Goal: Obtain resource: Download file/media

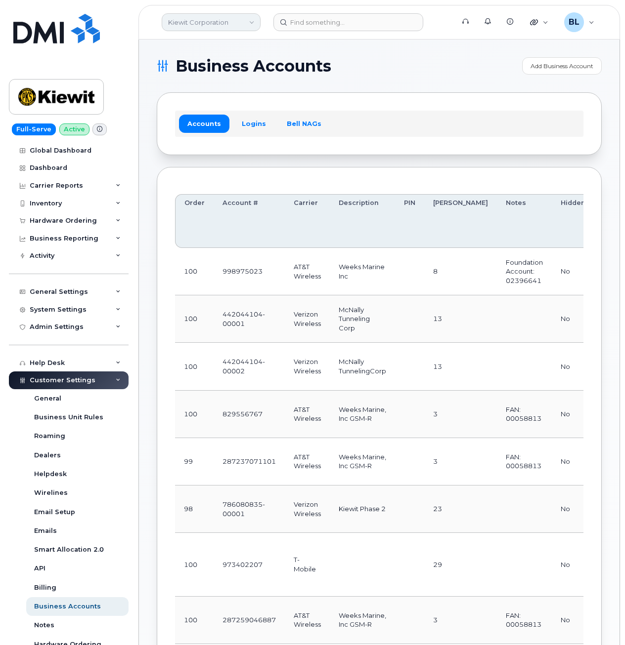
scroll to position [0, 189]
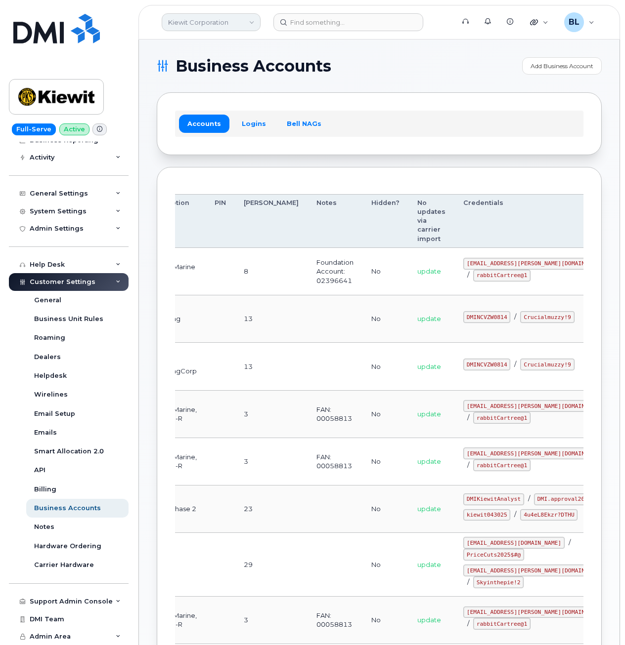
click at [198, 20] on link "Kiewit Corporation" at bounding box center [211, 22] width 99 height 18
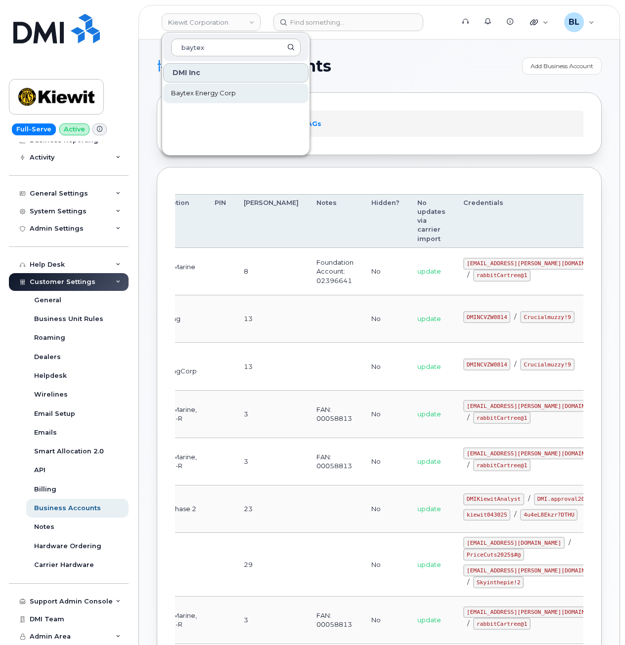
type input "baytex"
click at [192, 91] on span "Baytex Energy Corp" at bounding box center [203, 93] width 65 height 10
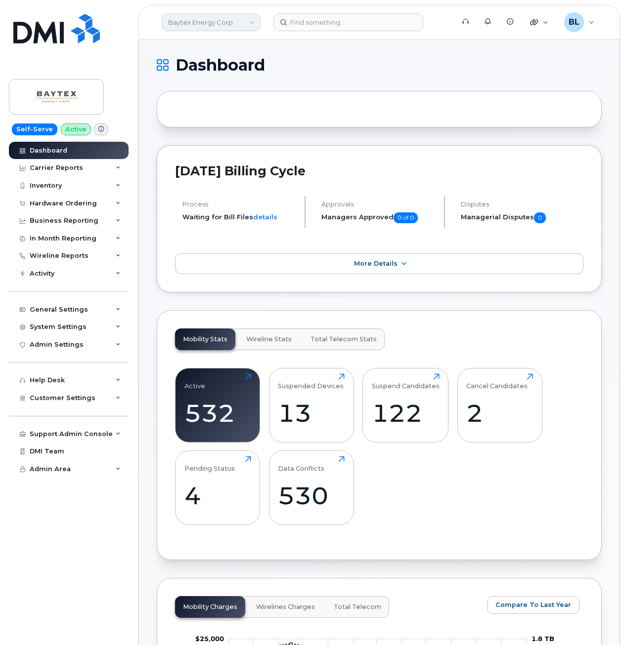
click at [194, 22] on link "Baytex Energy Corp" at bounding box center [211, 22] width 99 height 18
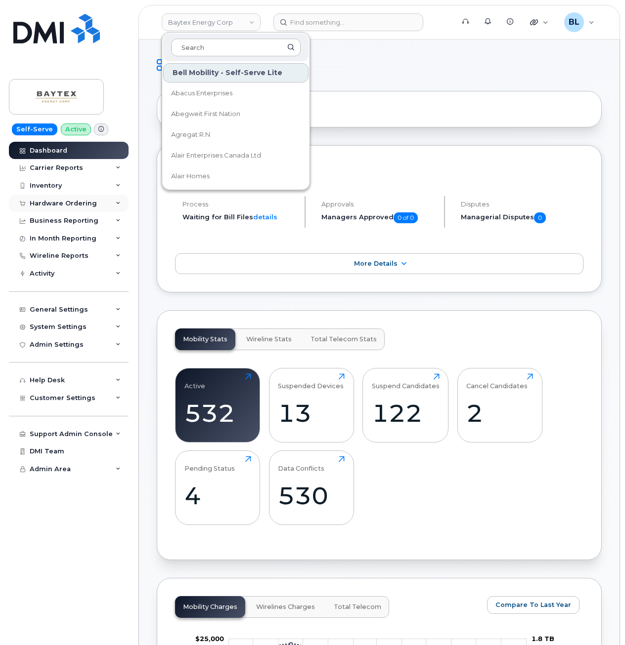
click at [82, 204] on div "Hardware Ordering" at bounding box center [63, 204] width 67 height 8
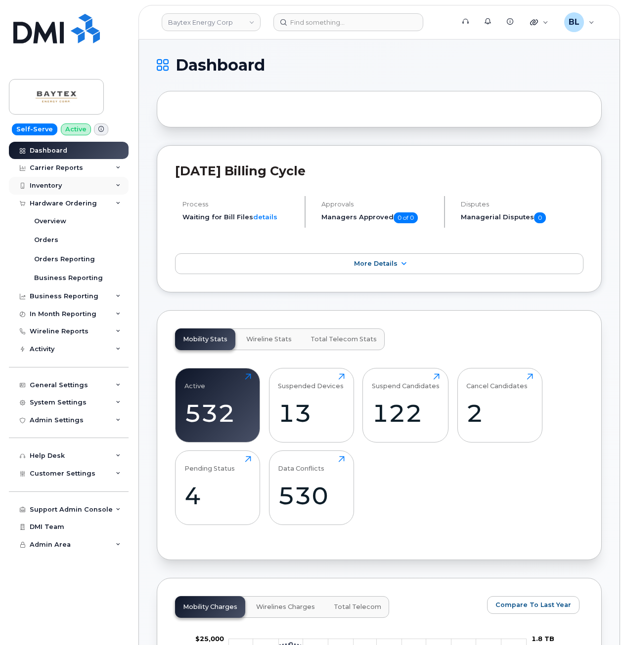
click at [73, 182] on div "Inventory" at bounding box center [69, 186] width 120 height 18
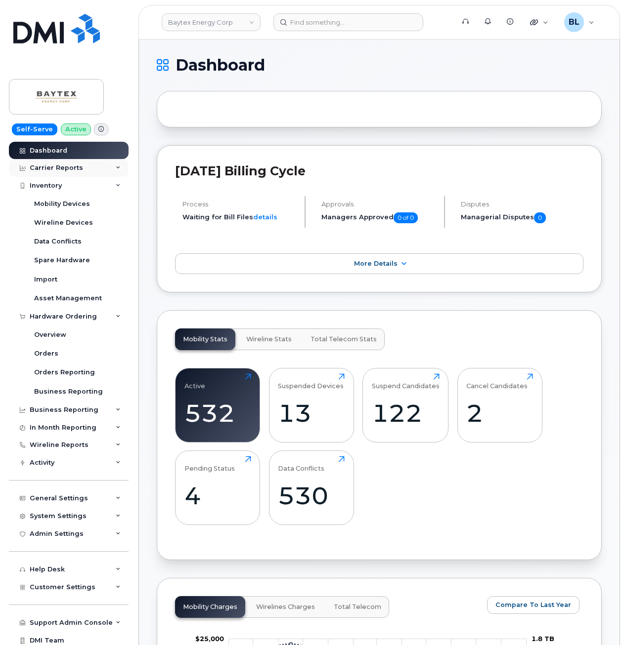
click at [63, 165] on div "Carrier Reports" at bounding box center [56, 168] width 53 height 8
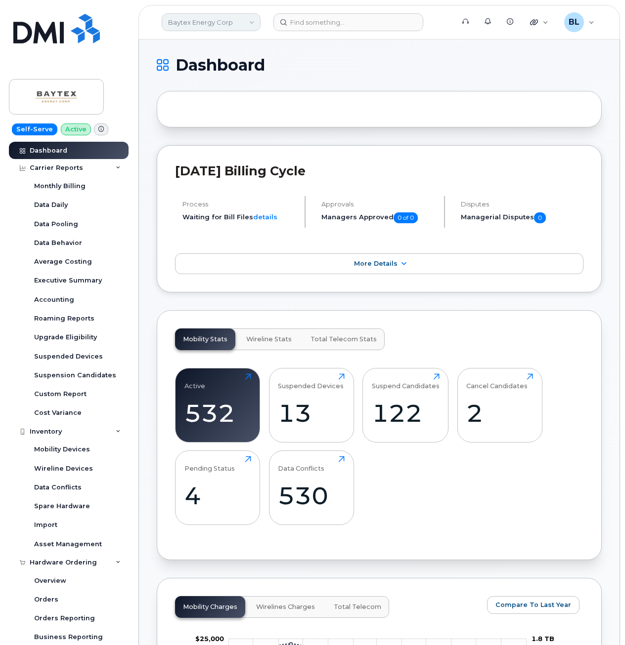
click at [205, 29] on link "Baytex Energy Corp" at bounding box center [211, 22] width 99 height 18
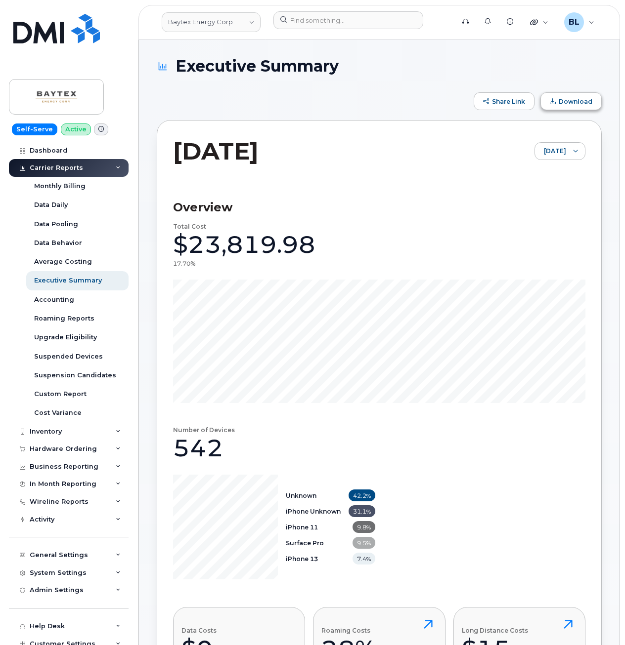
click at [572, 94] on button "Download" at bounding box center [570, 101] width 61 height 18
drag, startPoint x: 321, startPoint y: 200, endPoint x: 135, endPoint y: 207, distance: 186.4
click at [321, 200] on h3 "Overview" at bounding box center [379, 207] width 412 height 15
click at [64, 294] on link "Accounting" at bounding box center [77, 300] width 102 height 19
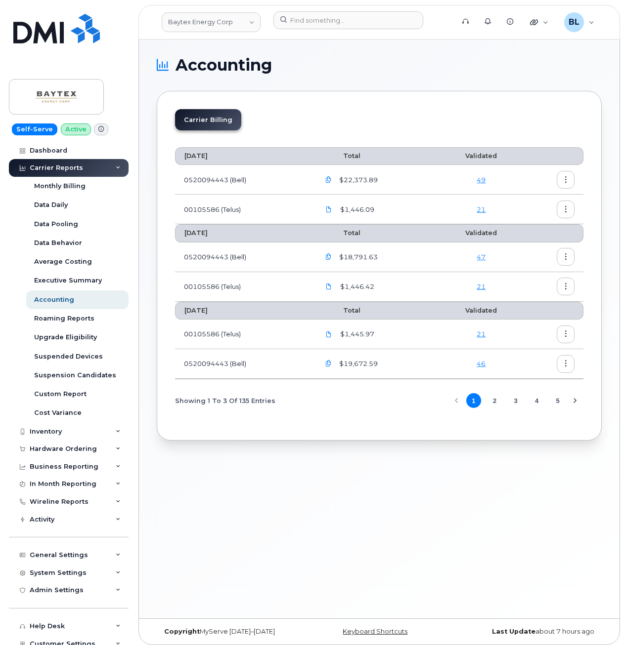
click at [571, 177] on button "button" at bounding box center [565, 180] width 18 height 18
click at [530, 213] on div "Download" at bounding box center [530, 219] width 88 height 19
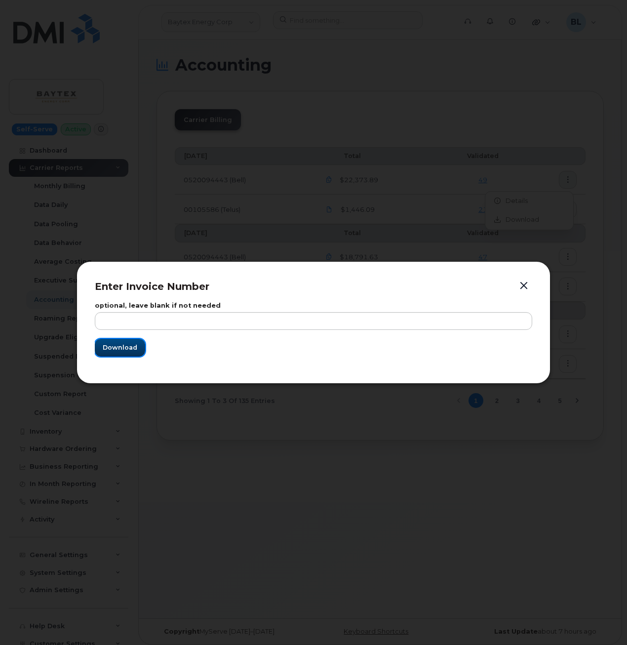
click at [114, 345] on span "Download" at bounding box center [120, 347] width 35 height 9
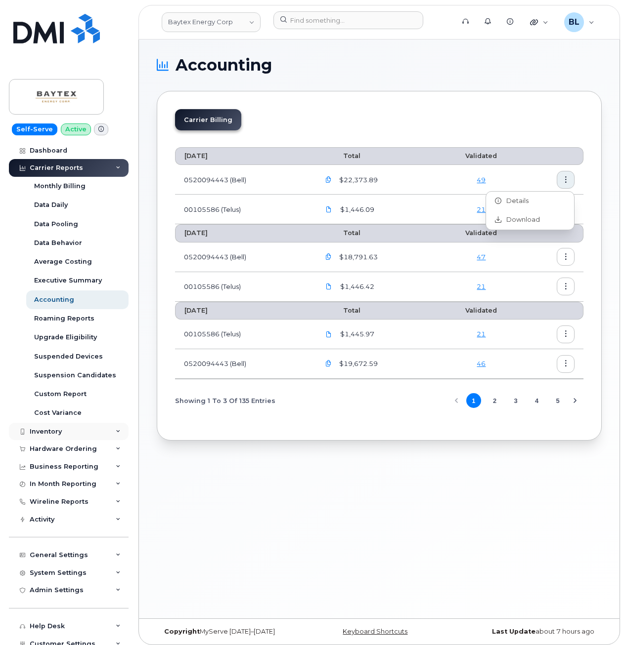
click at [83, 434] on div "Inventory" at bounding box center [69, 432] width 120 height 18
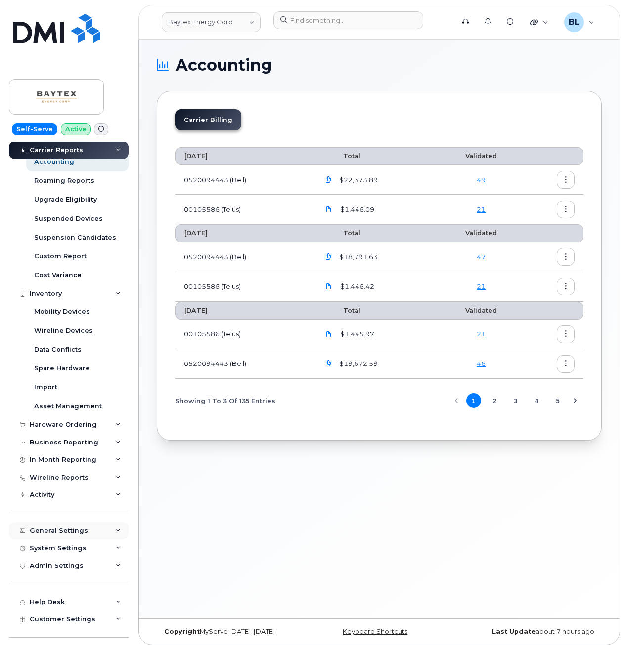
scroll to position [192, 0]
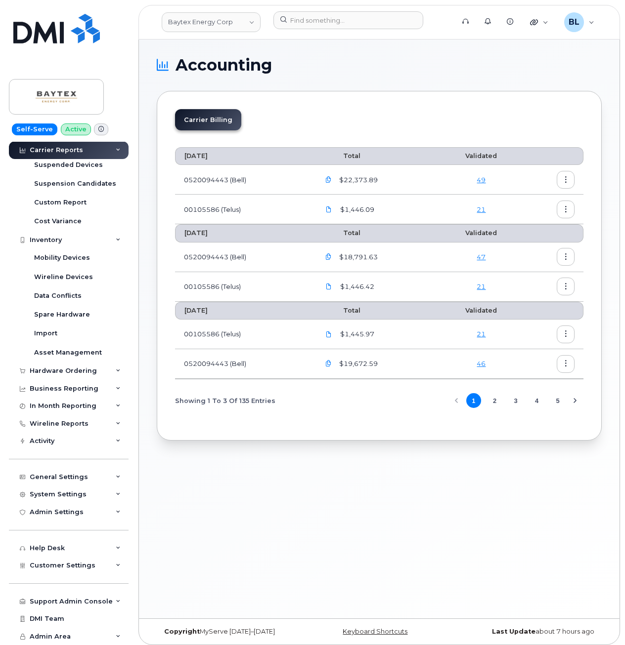
click at [332, 178] on icon "button" at bounding box center [328, 180] width 6 height 6
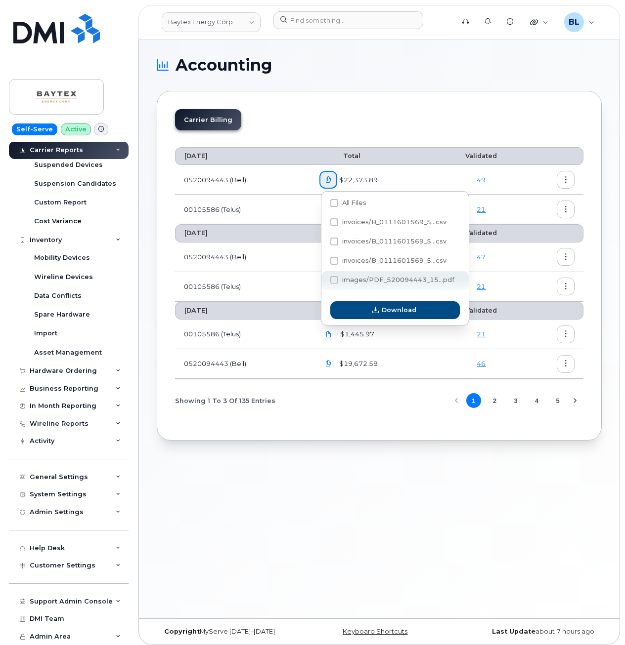
click at [417, 281] on span "images/PDF_520094443_15...pdf" at bounding box center [398, 279] width 112 height 7
click at [323, 281] on input "images/PDF_520094443_15...pdf" at bounding box center [320, 280] width 5 height 5
checkbox input "true"
click at [412, 300] on div "Download" at bounding box center [394, 310] width 147 height 30
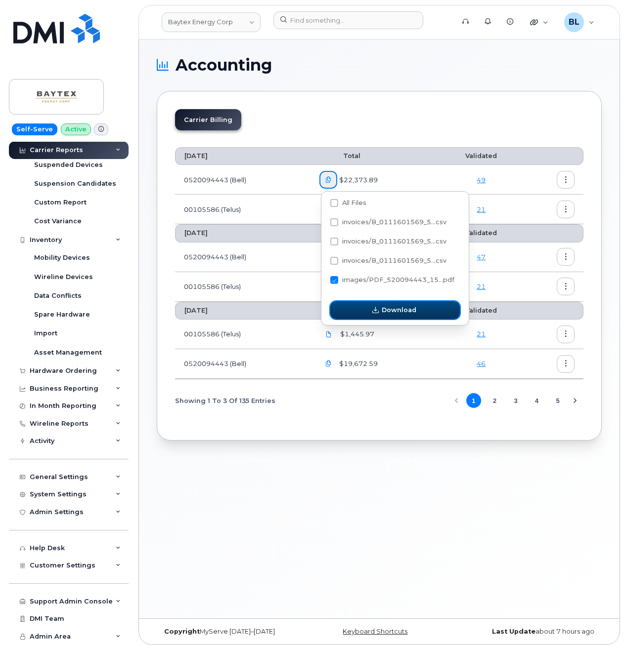
click at [405, 314] on span "Download" at bounding box center [398, 309] width 35 height 9
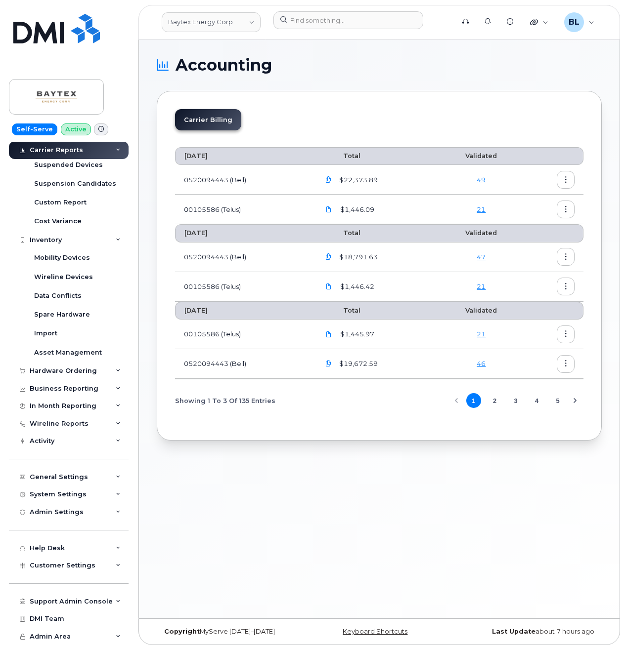
click at [73, 153] on div "Carrier Reports" at bounding box center [56, 151] width 53 height 8
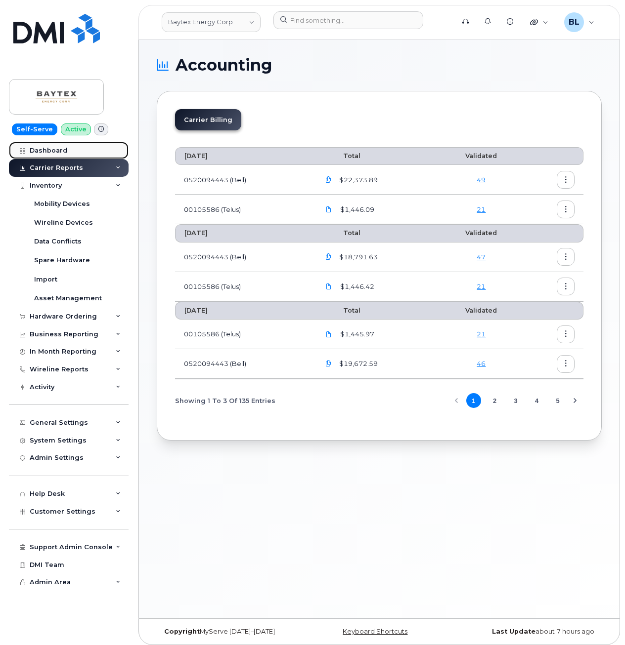
click at [70, 155] on link "Dashboard" at bounding box center [69, 151] width 120 height 18
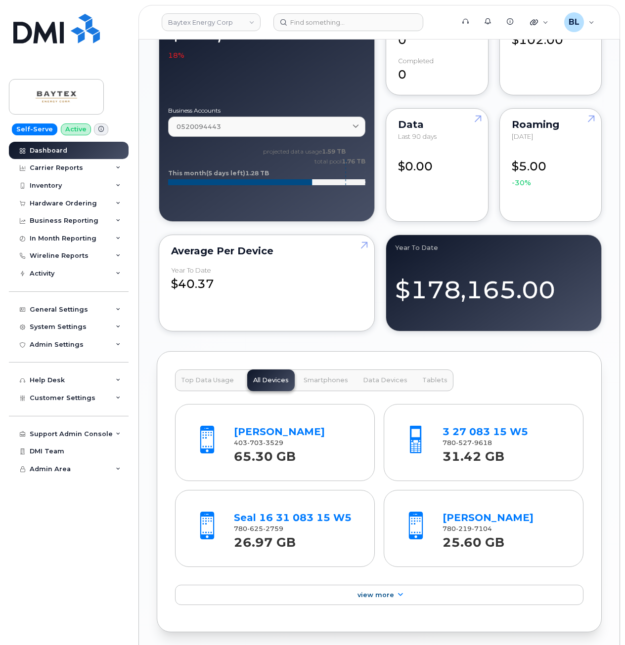
scroll to position [946, 0]
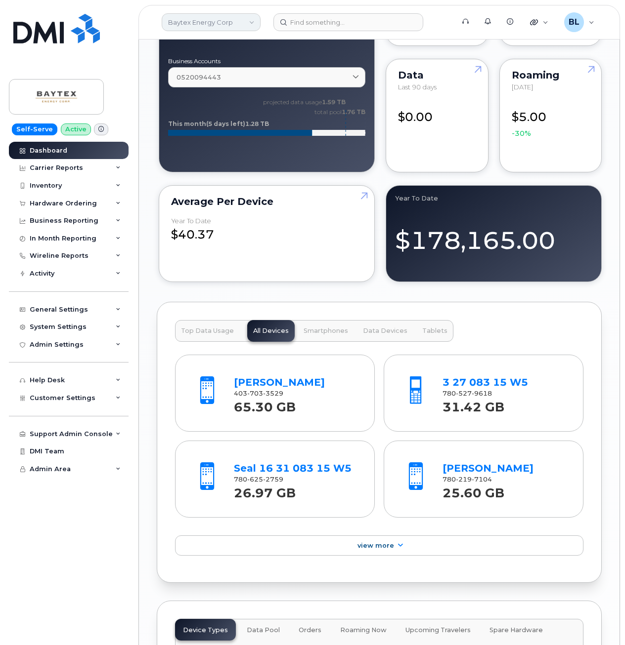
click at [222, 26] on link "Baytex Energy Corp" at bounding box center [211, 22] width 99 height 18
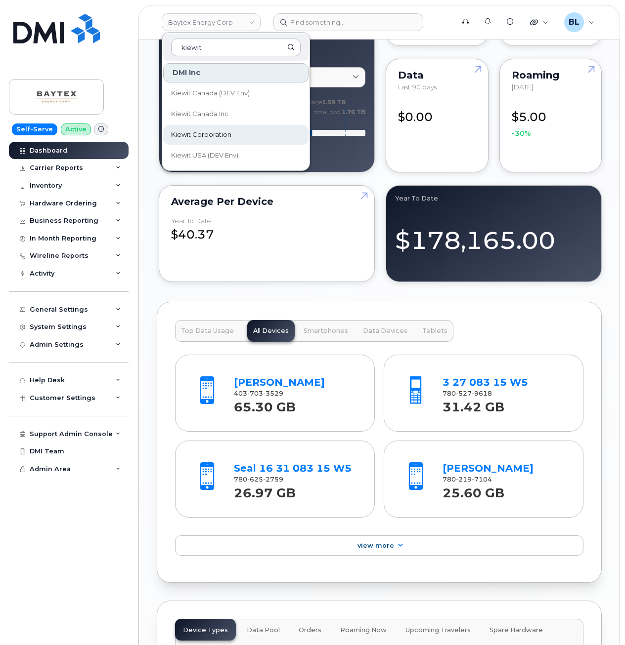
type input "kiewit"
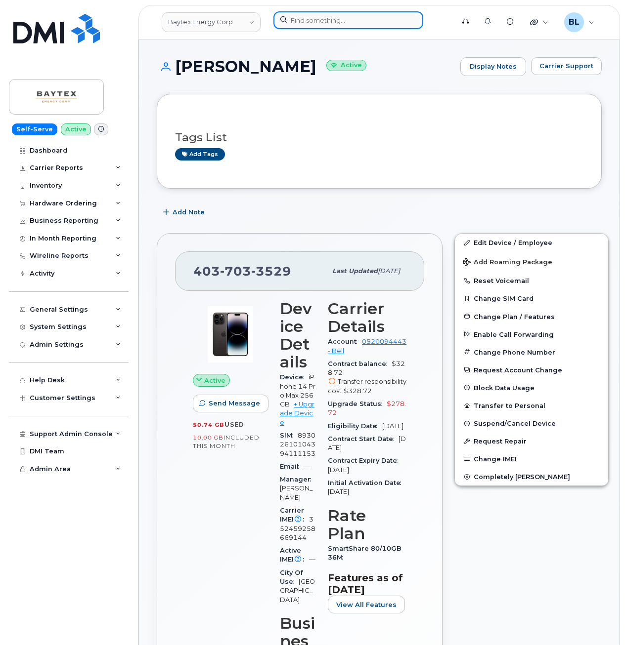
click at [311, 27] on input at bounding box center [348, 20] width 150 height 18
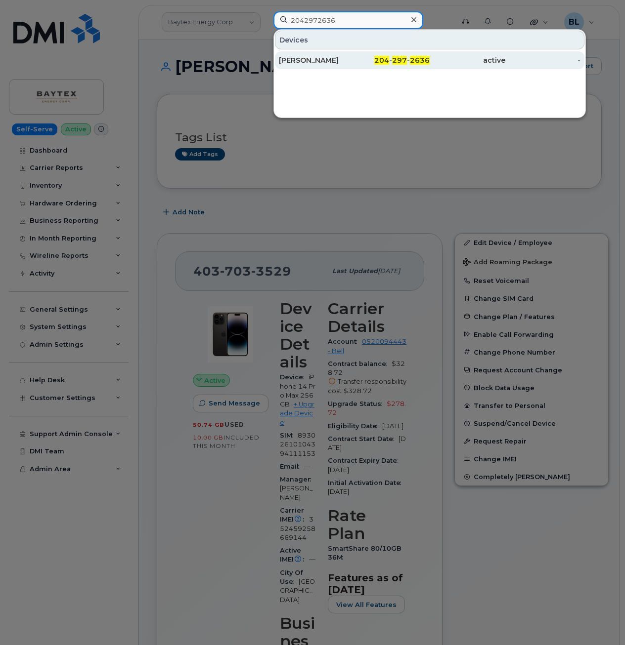
type input "2042972636"
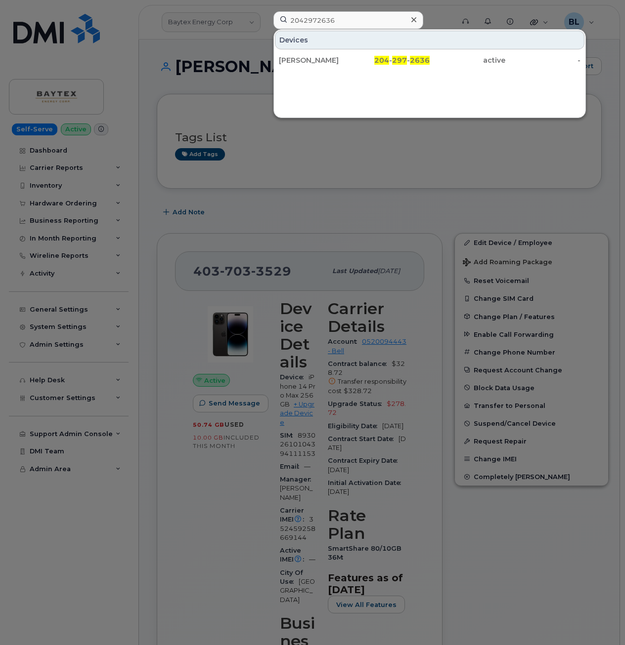
click at [193, 30] on div at bounding box center [312, 322] width 625 height 645
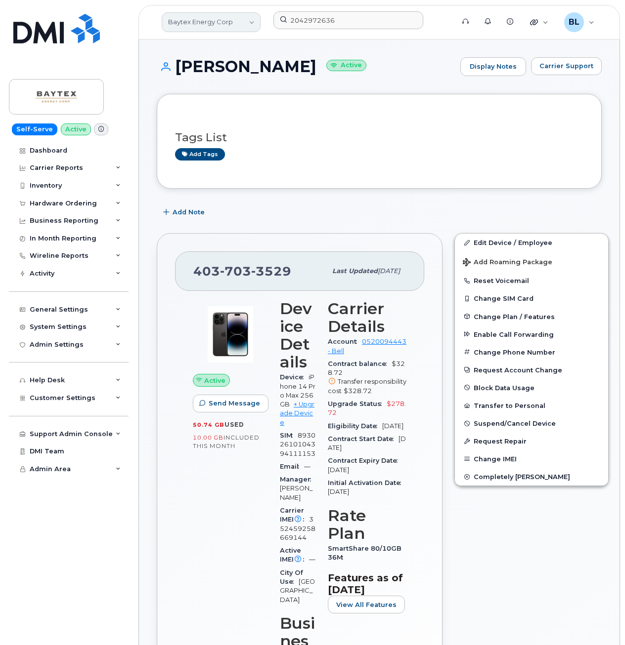
click at [214, 24] on link "Baytex Energy Corp" at bounding box center [211, 22] width 99 height 20
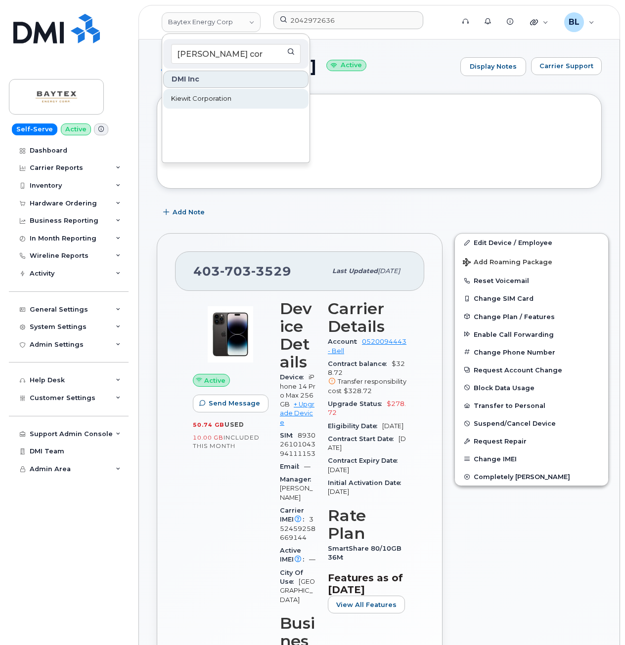
type input "kiewit cor"
drag, startPoint x: 225, startPoint y: 101, endPoint x: 229, endPoint y: 91, distance: 10.2
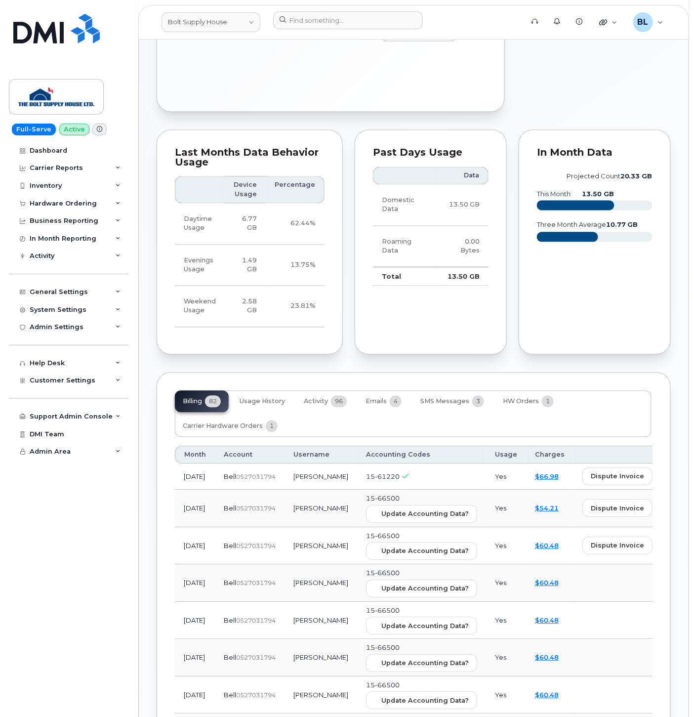
scroll to position [732, 0]
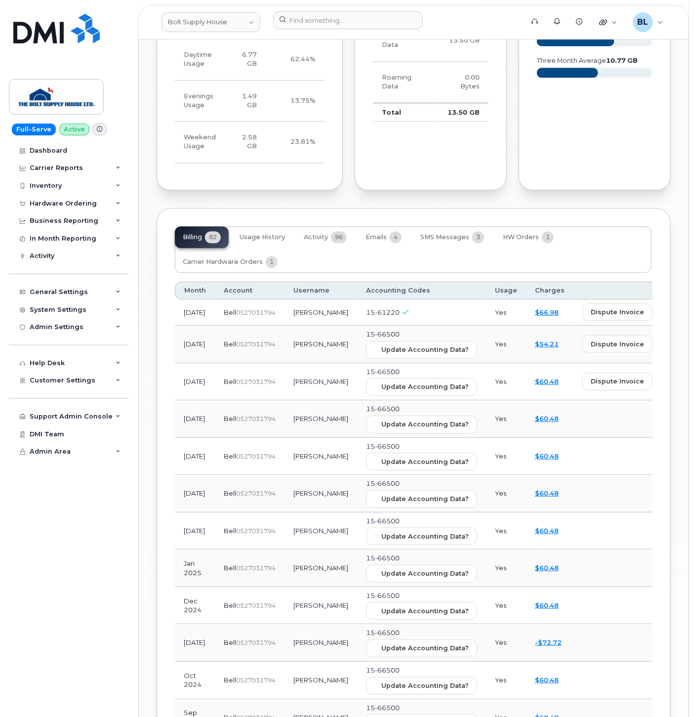
click at [669, 310] on span "view" at bounding box center [676, 312] width 15 height 9
click at [94, 173] on div "Carrier Reports" at bounding box center [69, 168] width 120 height 18
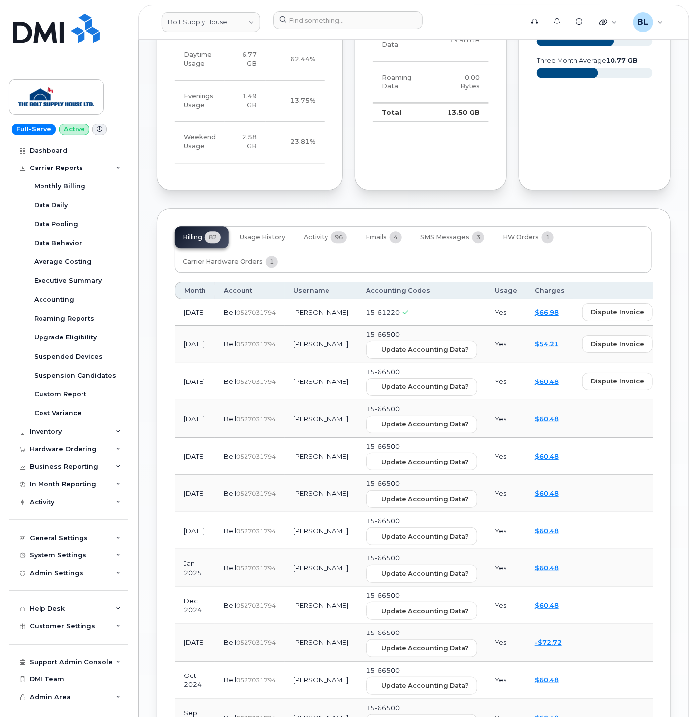
drag, startPoint x: 398, startPoint y: 271, endPoint x: 422, endPoint y: 176, distance: 97.4
click at [398, 271] on div "Billing 82 Usage History Activity 96 Emails 4 SMS Messages 3 HW Orders 1 Carrie…" at bounding box center [413, 249] width 477 height 46
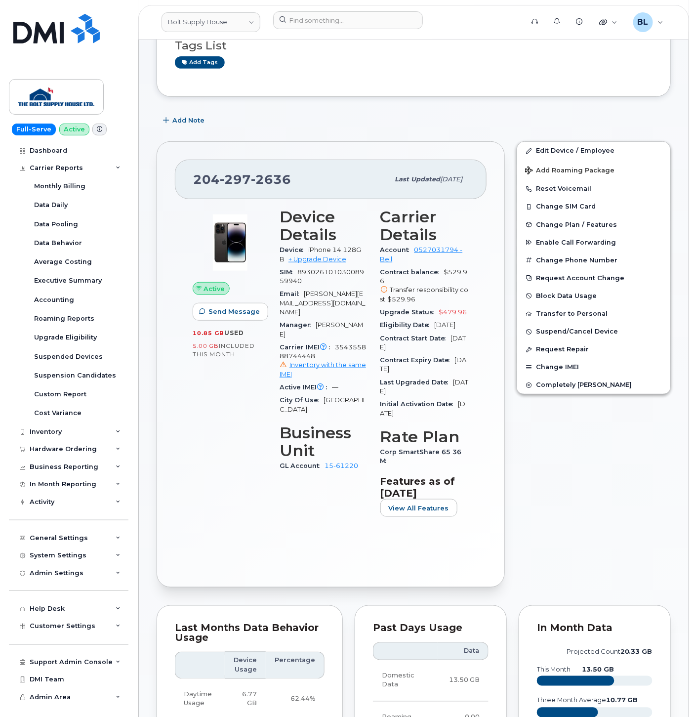
scroll to position [0, 0]
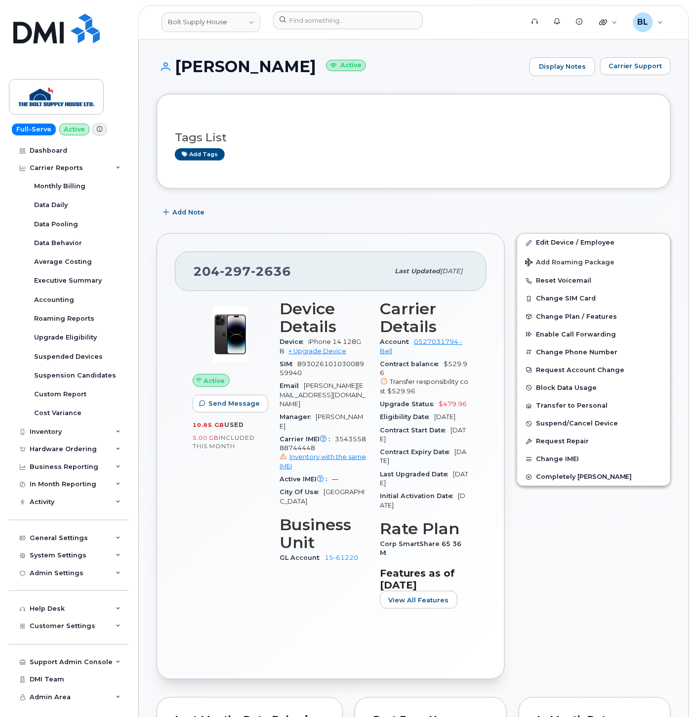
click at [556, 537] on div "Edit Device / Employee Add Roaming Package Reset Voicemail Change SIM Card Chan…" at bounding box center [594, 456] width 166 height 458
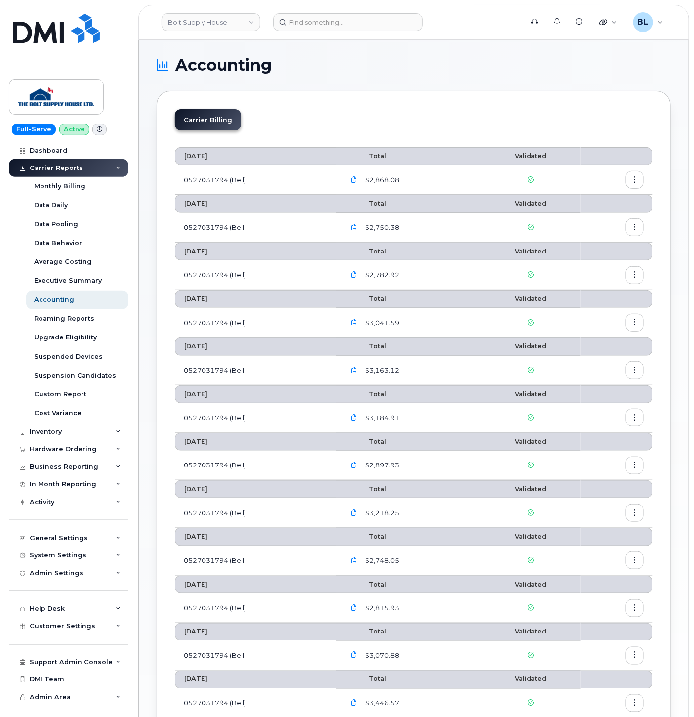
click at [358, 177] on icon "button" at bounding box center [354, 180] width 6 height 6
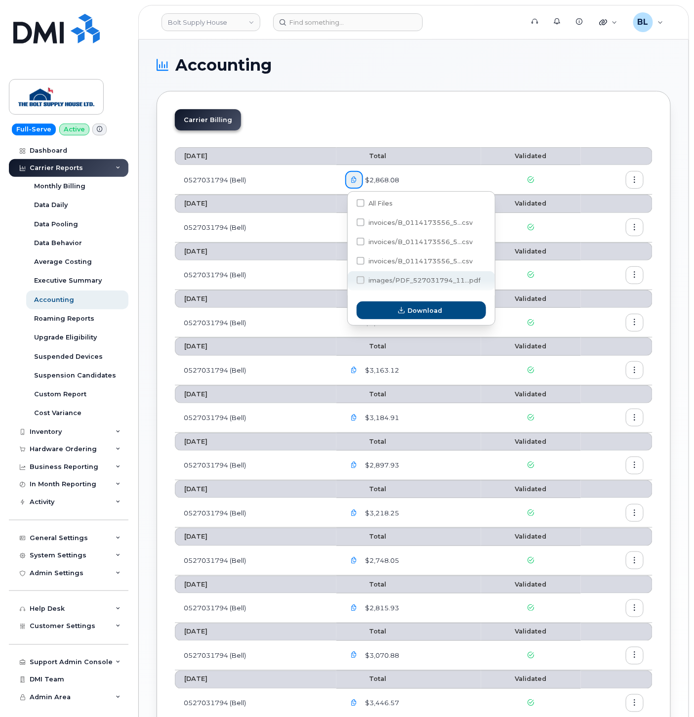
click at [452, 278] on span "images/PDF_527031794_11...pdf" at bounding box center [425, 280] width 112 height 7
click at [350, 278] on input "images/PDF_527031794_11...pdf" at bounding box center [347, 280] width 5 height 5
checkbox input "true"
click at [432, 314] on span "Download" at bounding box center [425, 310] width 35 height 9
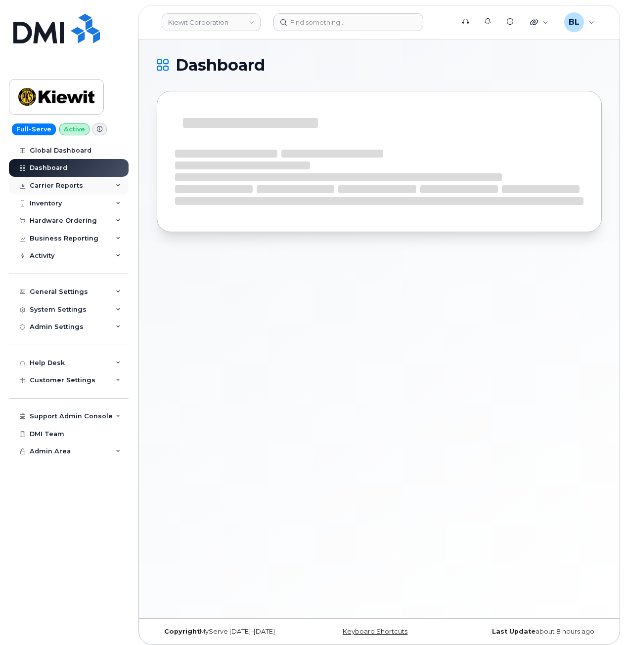
click at [55, 191] on div "Carrier Reports" at bounding box center [69, 186] width 120 height 18
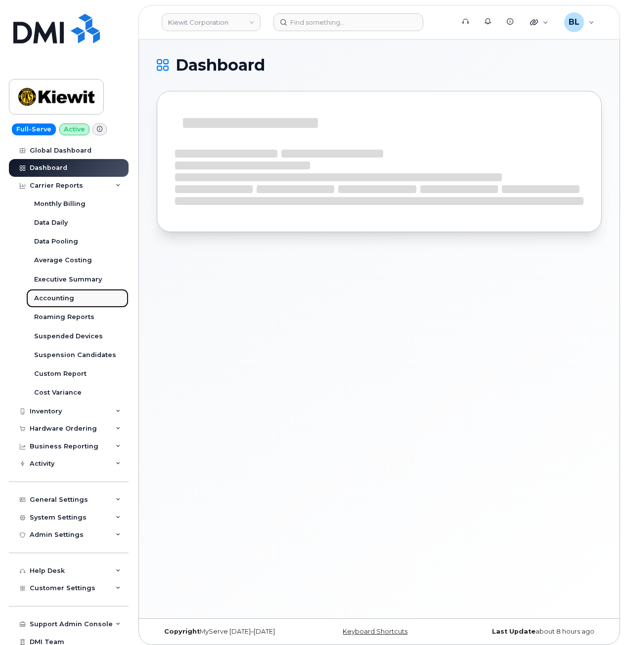
click at [62, 298] on div "Accounting" at bounding box center [54, 298] width 40 height 9
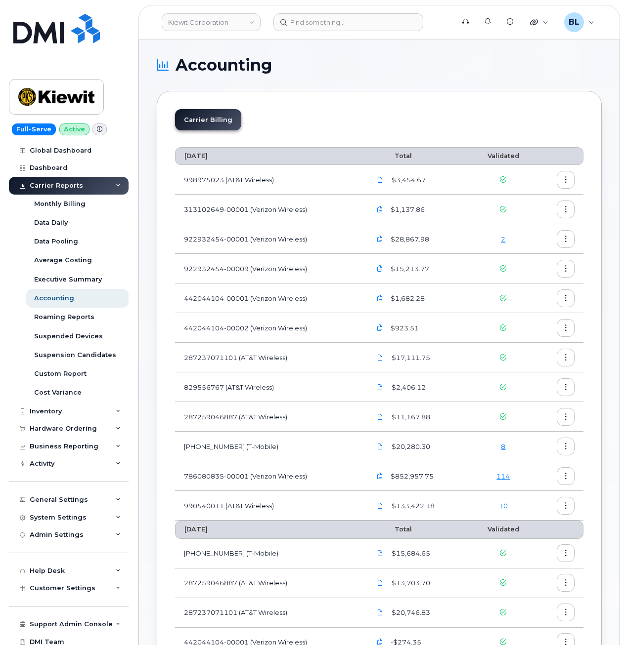
click at [502, 476] on link "114" at bounding box center [502, 476] width 13 height 8
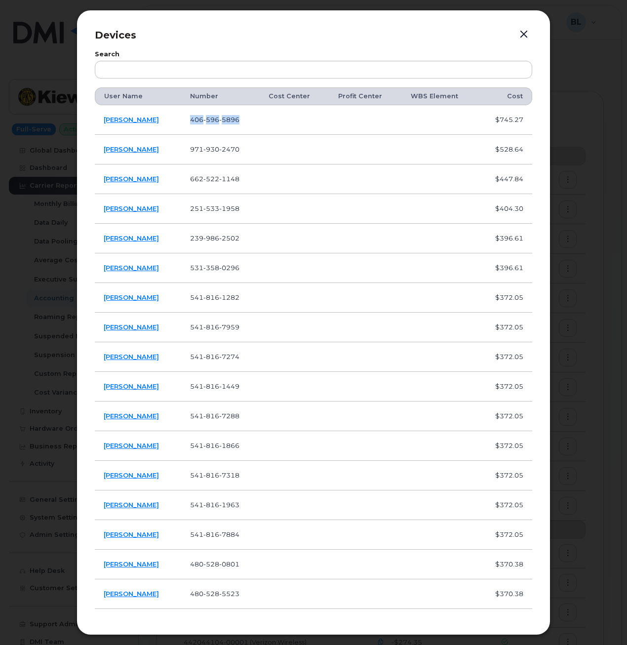
drag, startPoint x: 191, startPoint y: 122, endPoint x: 258, endPoint y: 122, distance: 67.2
click at [258, 122] on td "406 596 5896" at bounding box center [220, 120] width 79 height 30
copy span "406 596 5896"
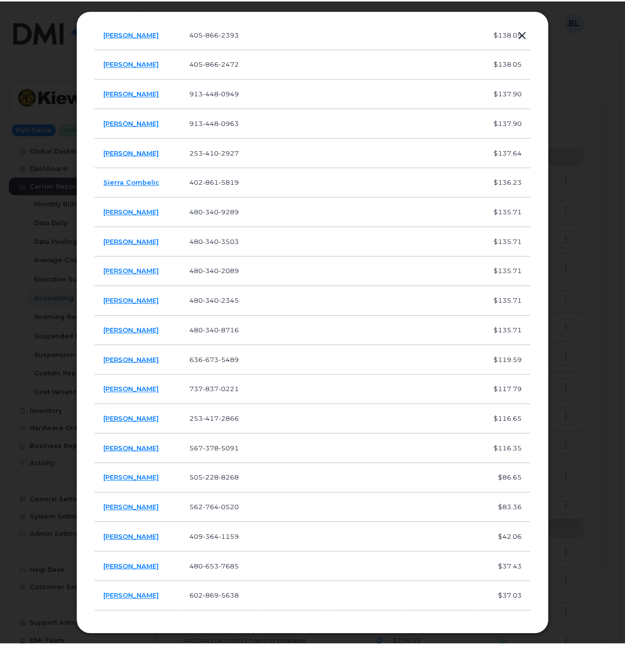
scroll to position [2877, 0]
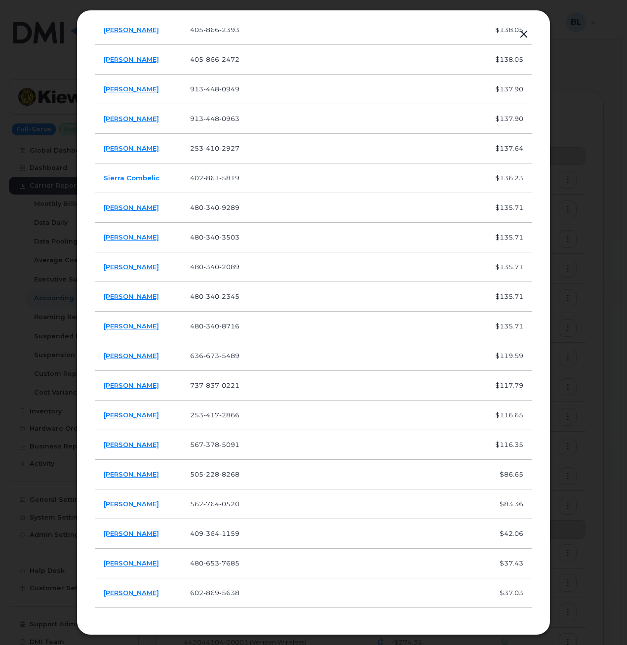
click at [572, 175] on div at bounding box center [313, 322] width 627 height 645
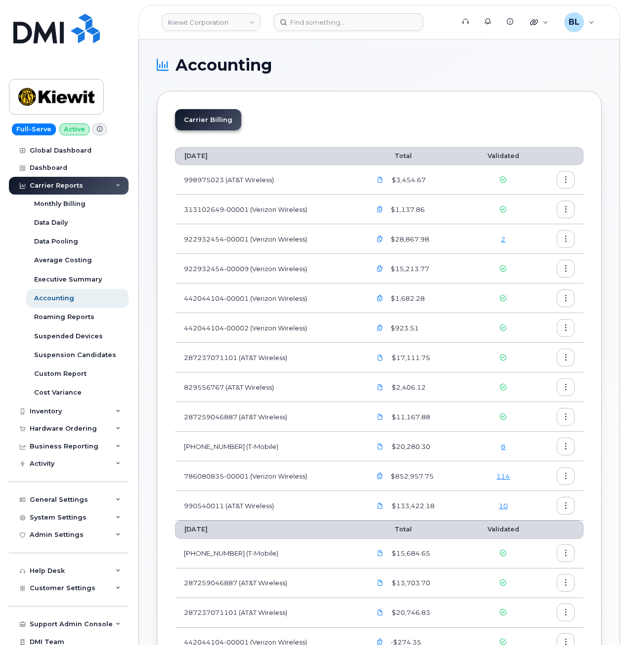
click at [351, 391] on td "829556767 (AT&T Wireless)" at bounding box center [268, 388] width 187 height 30
click at [568, 504] on icon "button" at bounding box center [565, 506] width 6 height 6
click at [534, 548] on span "Download" at bounding box center [520, 546] width 39 height 9
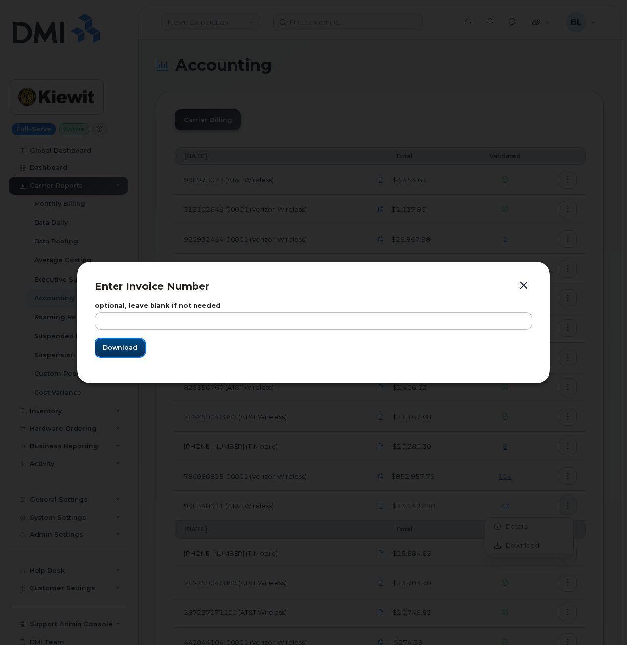
click at [137, 346] on button "Download" at bounding box center [120, 348] width 50 height 18
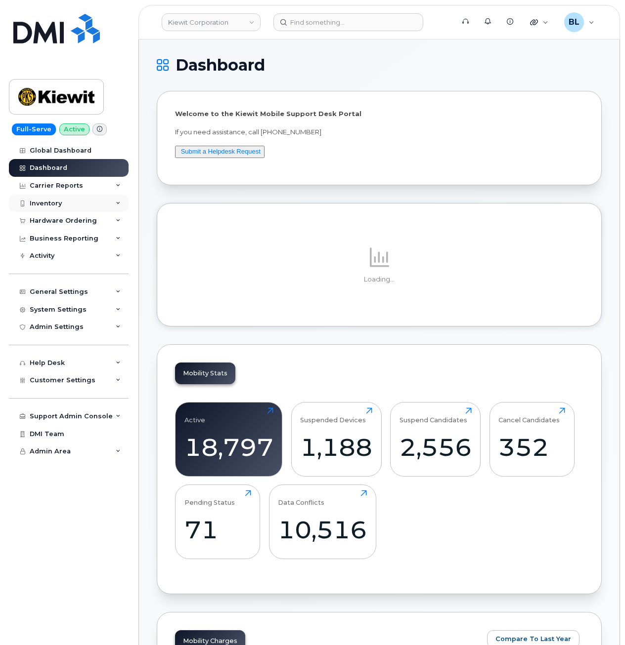
click at [71, 202] on div "Inventory" at bounding box center [69, 204] width 120 height 18
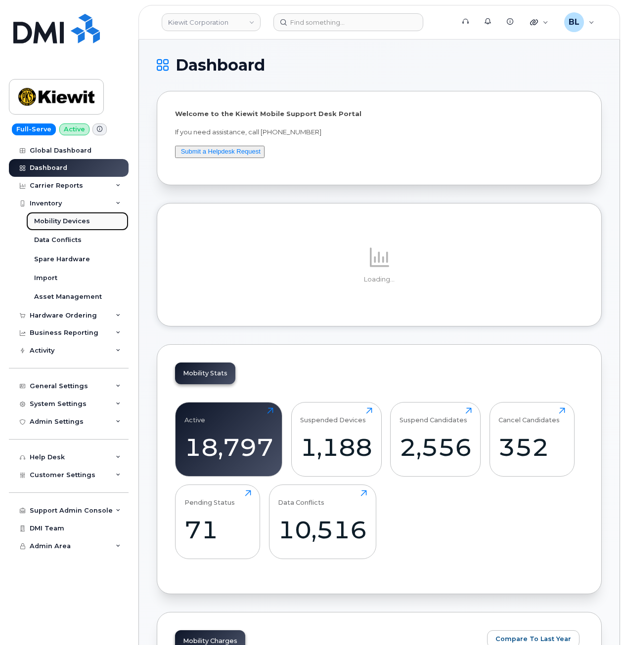
click at [69, 218] on div "Mobility Devices" at bounding box center [62, 221] width 56 height 9
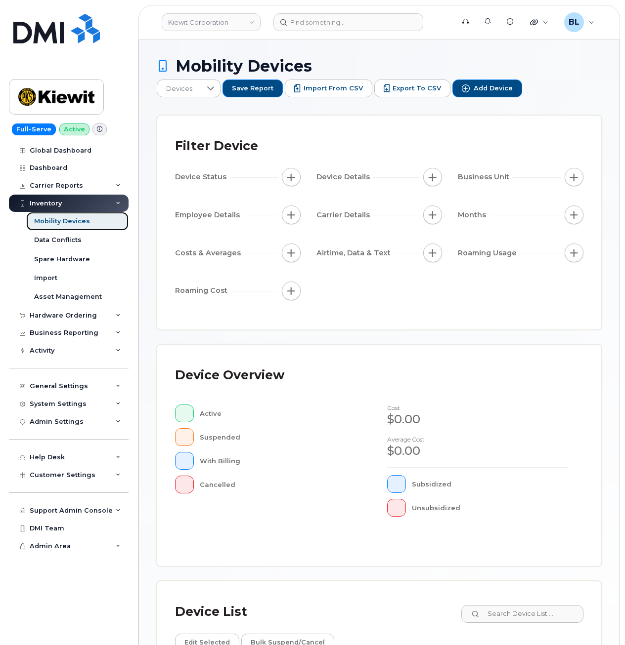
scroll to position [167, 0]
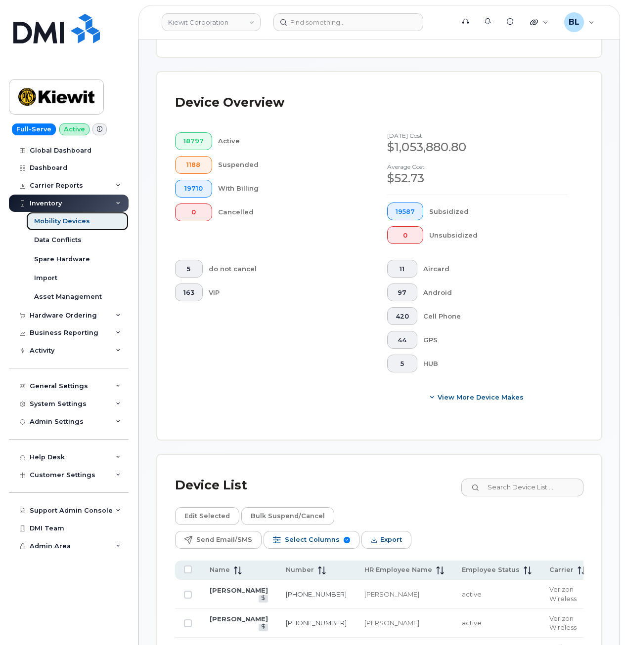
scroll to position [430, 0]
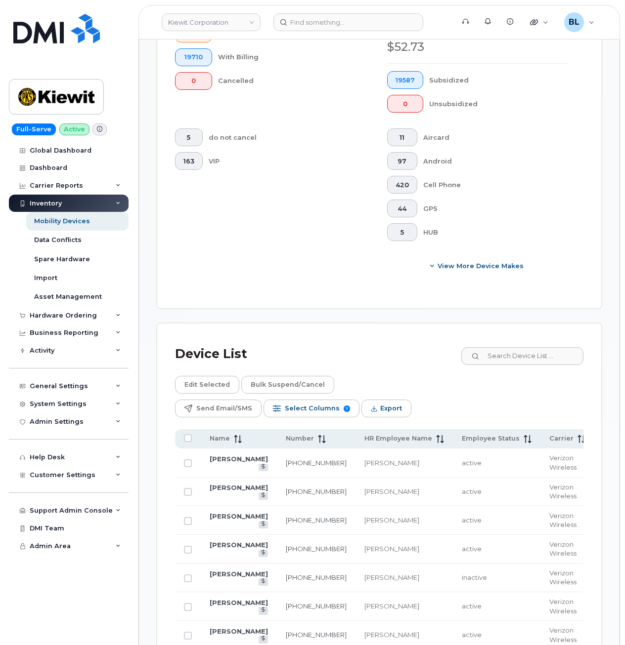
click at [261, 238] on div "5 do not cancel 163 VIP" at bounding box center [265, 201] width 212 height 146
click at [64, 190] on div "Carrier Reports" at bounding box center [69, 186] width 120 height 18
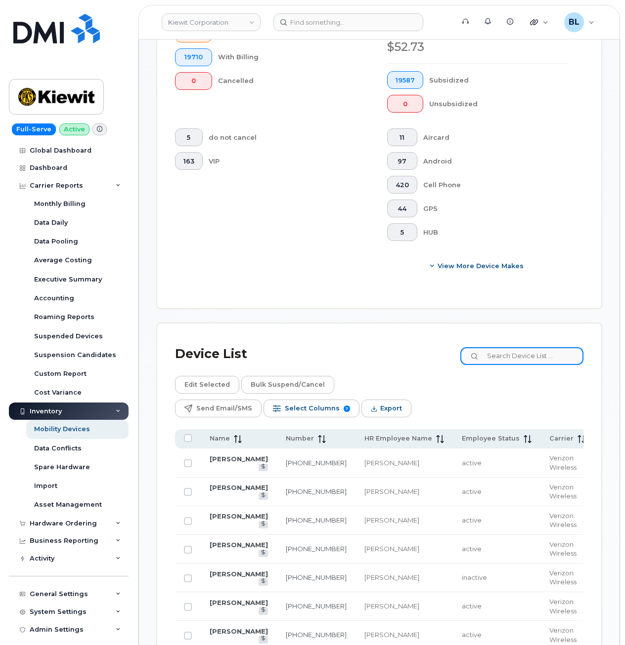
click at [537, 356] on input at bounding box center [521, 356] width 123 height 18
paste input "4065965896"
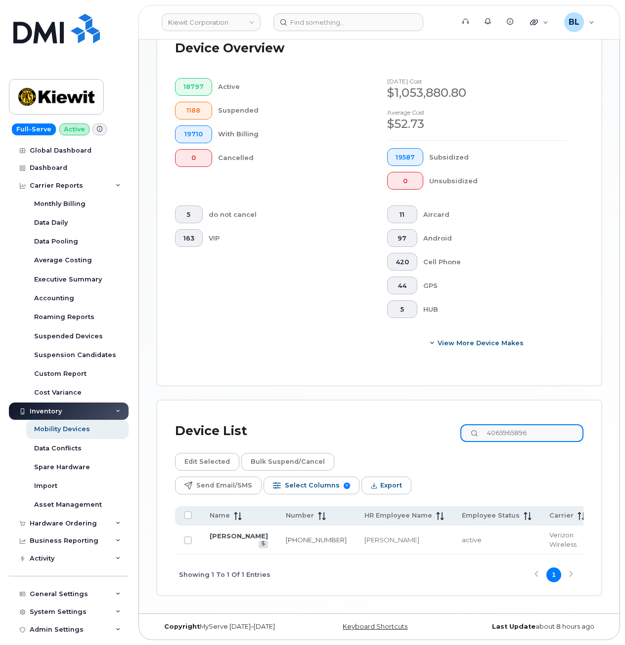
scroll to position [339, 0]
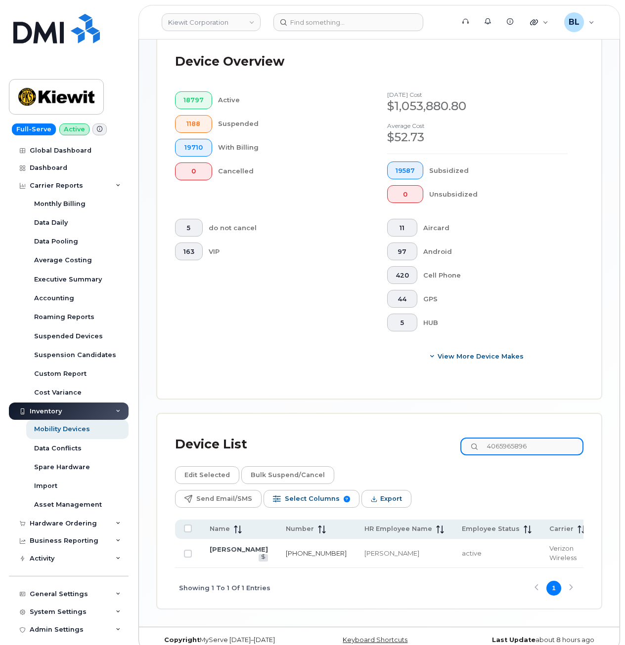
type input "4065965896"
click at [321, 185] on div "18797 Active 1188 Suspended 19710 With Billing 0 Cancelled" at bounding box center [265, 147] width 212 height 112
click at [266, 366] on div "18797 Active 1188 Suspended 19710 With Billing 0 Cancelled August 2025 cost $1,…" at bounding box center [371, 228] width 424 height 290
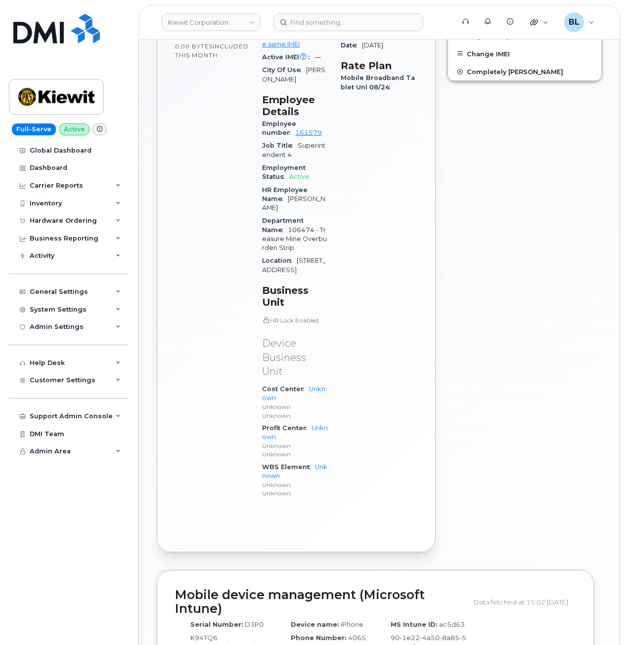
scroll to position [1079, 0]
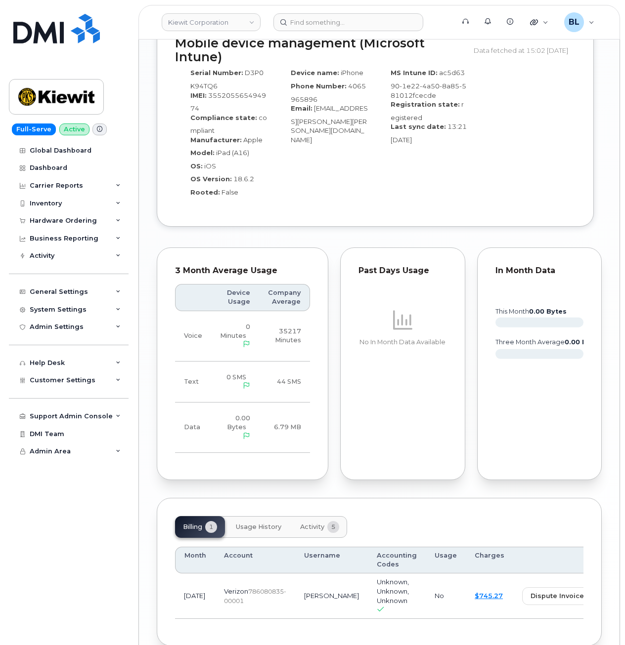
click at [324, 523] on span "Activity" at bounding box center [312, 527] width 24 height 8
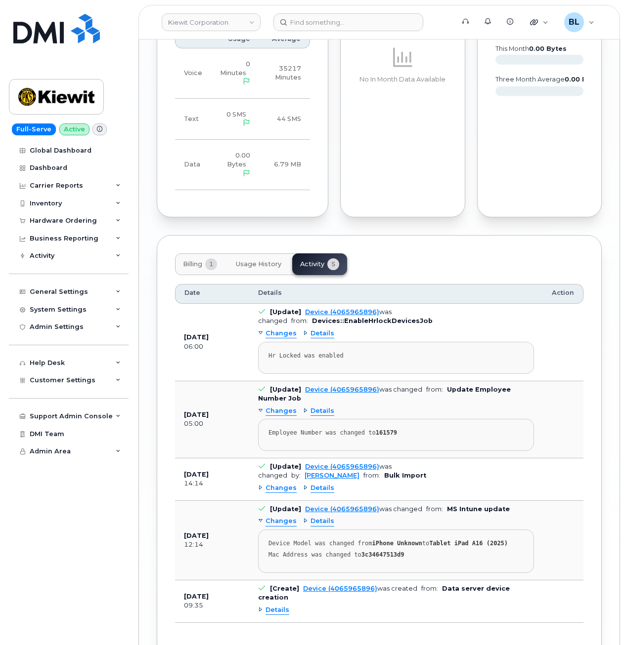
scroll to position [0, 0]
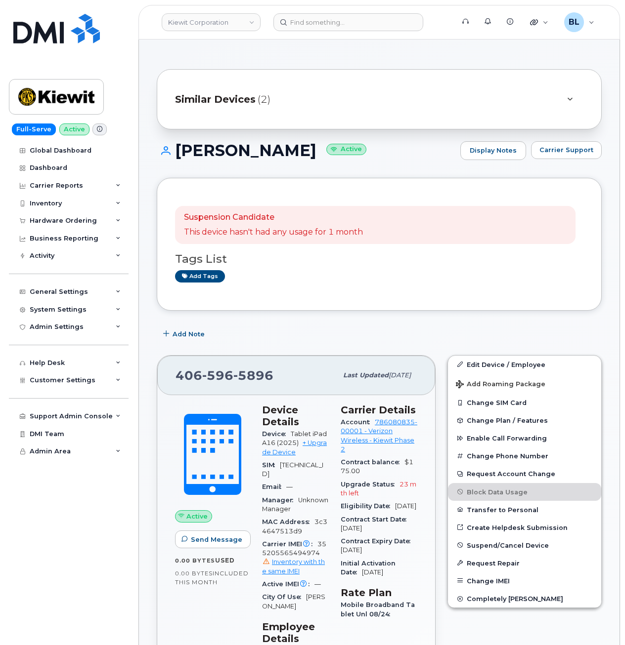
drag, startPoint x: 165, startPoint y: 379, endPoint x: 211, endPoint y: -38, distance: 419.6
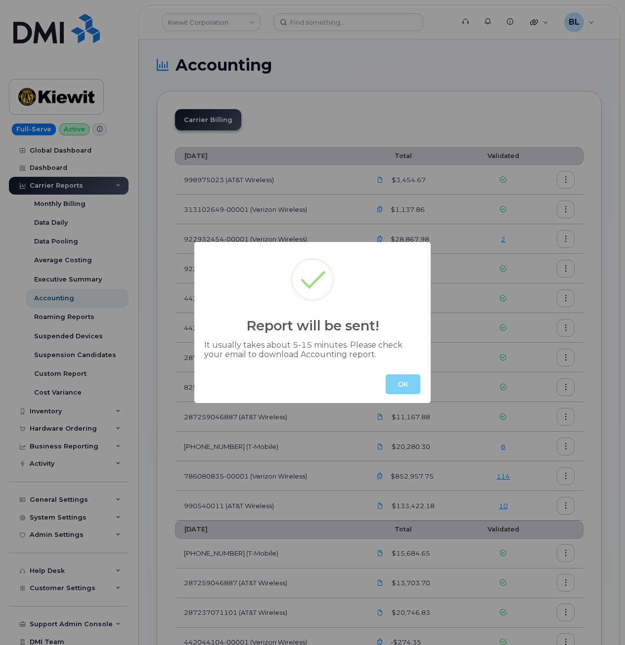
drag, startPoint x: 377, startPoint y: 383, endPoint x: 393, endPoint y: 386, distance: 16.2
click at [385, 383] on div "OK" at bounding box center [312, 385] width 236 height 38
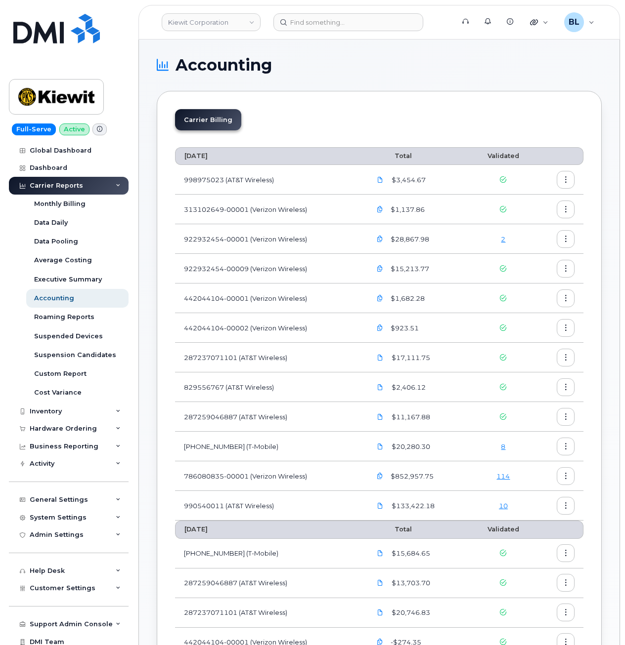
click at [404, 375] on td "$2,406.12" at bounding box center [416, 388] width 108 height 30
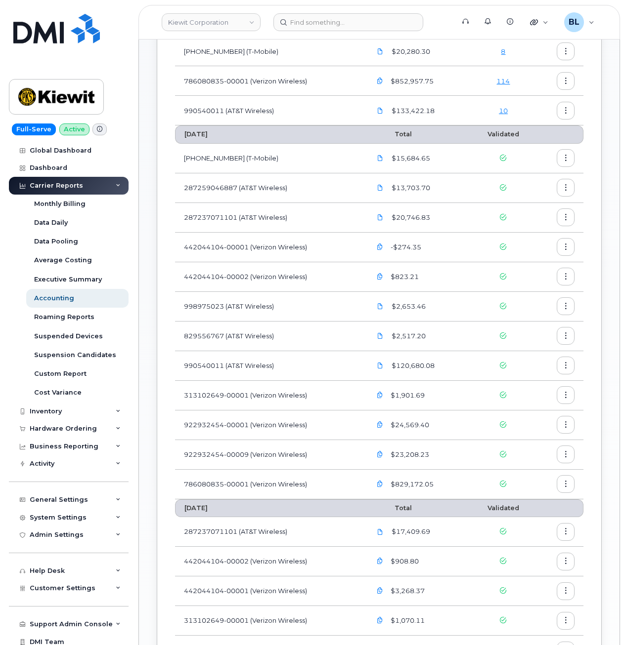
click at [571, 366] on button "button" at bounding box center [565, 366] width 18 height 18
click at [532, 406] on span "Download" at bounding box center [520, 406] width 39 height 9
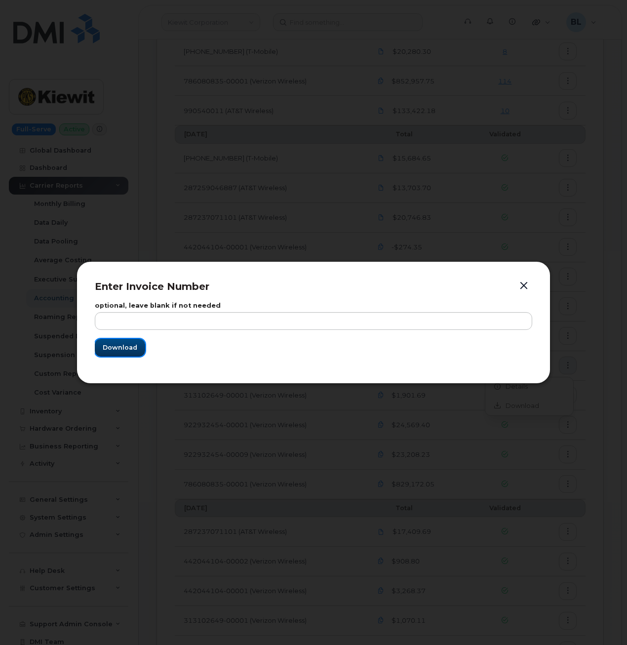
click at [107, 346] on span "Download" at bounding box center [120, 347] width 35 height 9
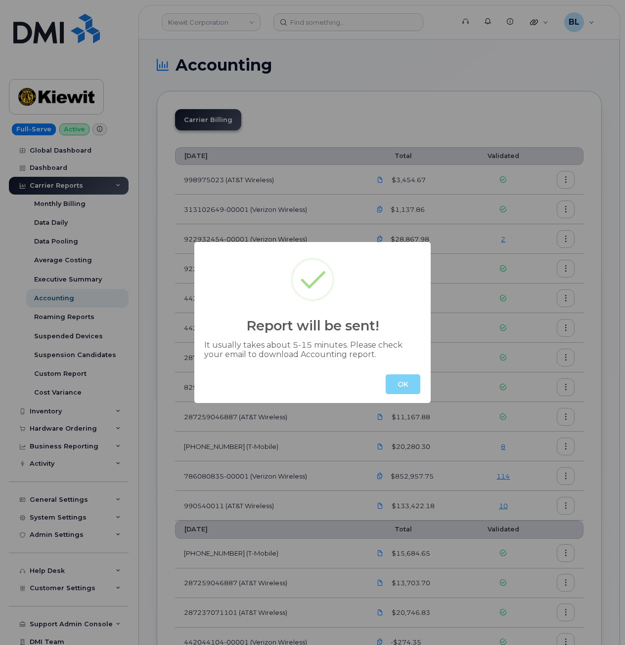
click at [401, 374] on div "OK" at bounding box center [312, 385] width 236 height 38
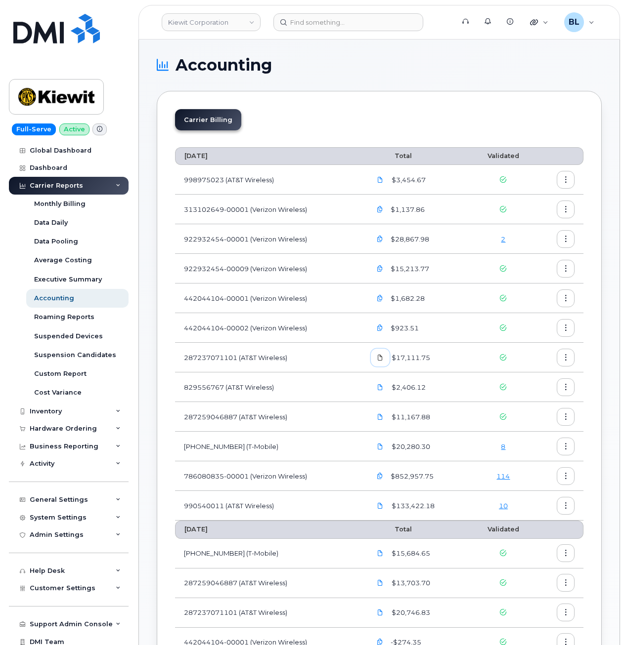
click at [375, 358] on link at bounding box center [380, 357] width 19 height 17
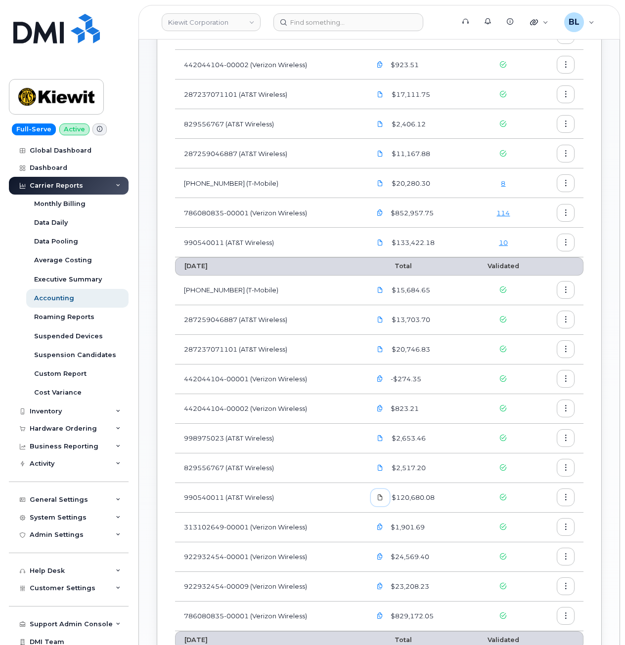
click at [383, 498] on icon at bounding box center [380, 498] width 6 height 6
